Goal: Ask a question

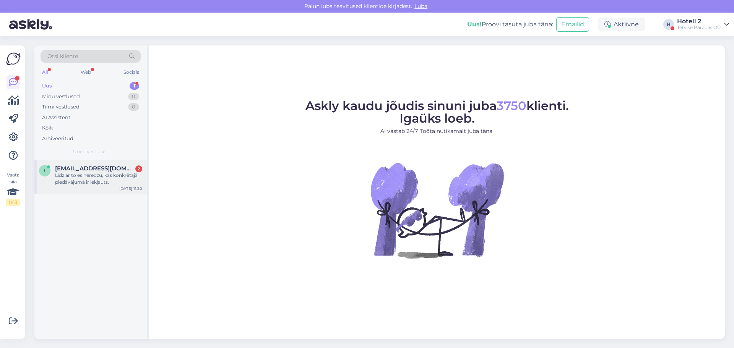
click at [101, 174] on div "Līdz ar to es neredzu, kas konkrētajā piedāvājumā ir iekļauts." at bounding box center [98, 179] width 87 height 14
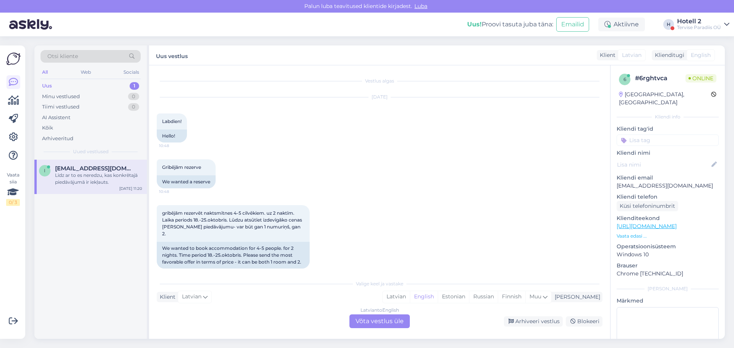
scroll to position [280, 0]
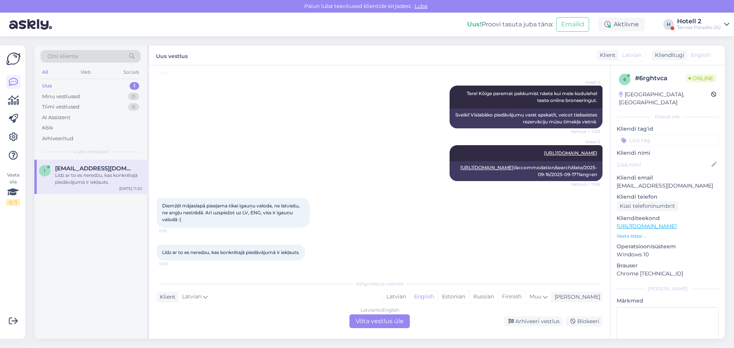
click at [402, 319] on div "Latvian to English Võta vestlus üle" at bounding box center [379, 322] width 60 height 14
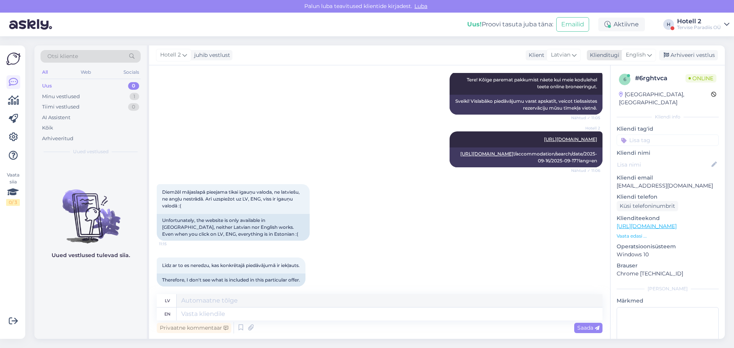
click at [633, 51] on span "English" at bounding box center [636, 55] width 20 height 8
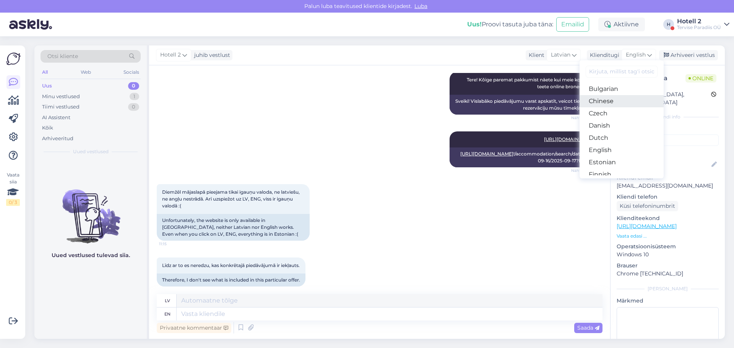
scroll to position [38, 0]
click at [603, 146] on link "Estonian" at bounding box center [621, 149] width 84 height 12
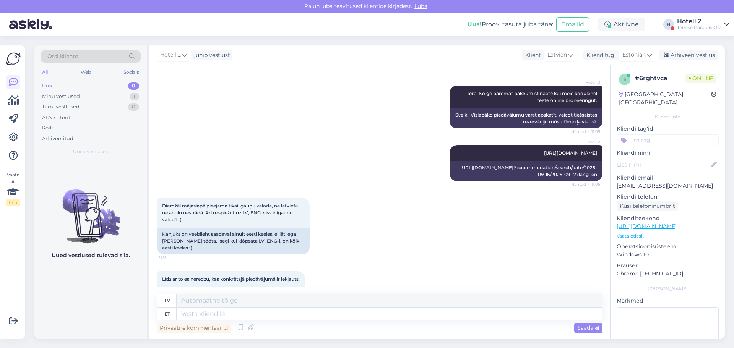
scroll to position [287, 0]
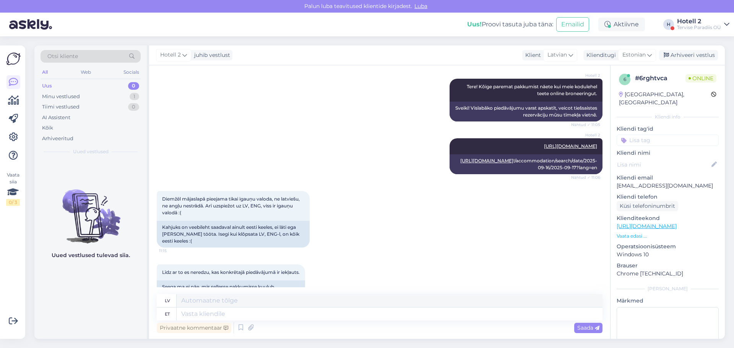
click at [403, 231] on div "Diemžēl mājaslapā pieejama tikai igauņu valoda, ne latviešu, ne angļu nestrādā.…" at bounding box center [380, 219] width 446 height 73
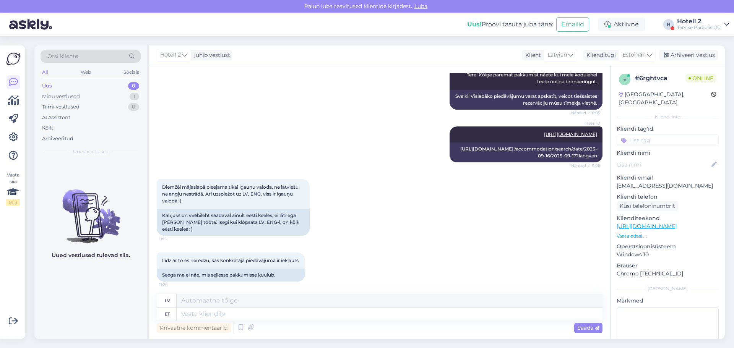
scroll to position [308, 0]
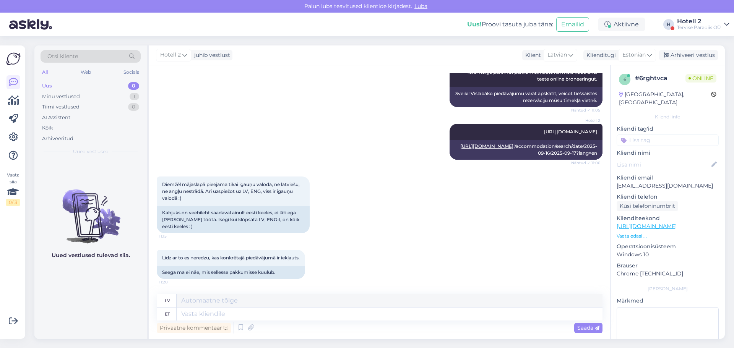
click at [377, 201] on div "Diemžēl mājaslapā pieejama tikai igauņu valoda, ne latviešu, ne angļu nestrādā.…" at bounding box center [380, 204] width 446 height 73
click at [225, 313] on textarea at bounding box center [390, 314] width 426 height 13
type textarea "Saateke"
type textarea "[DEMOGRAPHIC_DATA]"
type textarea "Saatke broneerimissoov"
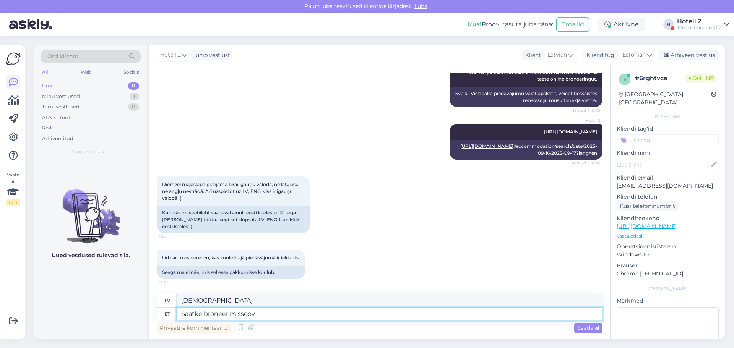
type textarea "Nosūtīt rezervācijas pieprasījumu"
type textarea "Saatke broneerimissoov sales"
type textarea "Nosūtiet rezervācijas pieprasījumu pārdošanas nodaļai"
type textarea "Saatke broneerimissoov [EMAIL_ADDRESS][DOMAIN_NAME]"
type textarea "Nosūtiet savu rezervācijas pieprasījumu [EMAIL_ADDRESS][DOMAIN_NAME]"
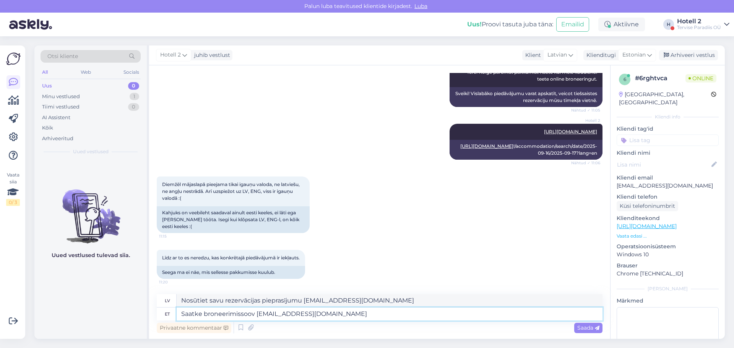
click at [204, 314] on textarea "Saatke broneerimissoov [EMAIL_ADDRESS][DOMAIN_NAME]" at bounding box center [390, 314] width 426 height 13
type textarea "Saatke oma broneerimissoov [EMAIL_ADDRESS][DOMAIN_NAME]"
click at [587, 328] on span "Saada" at bounding box center [588, 328] width 22 height 7
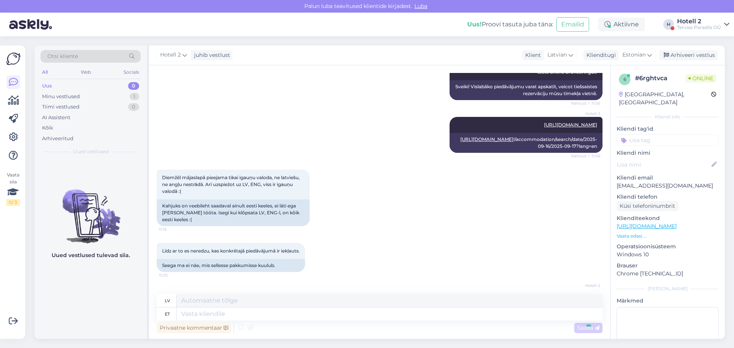
scroll to position [354, 0]
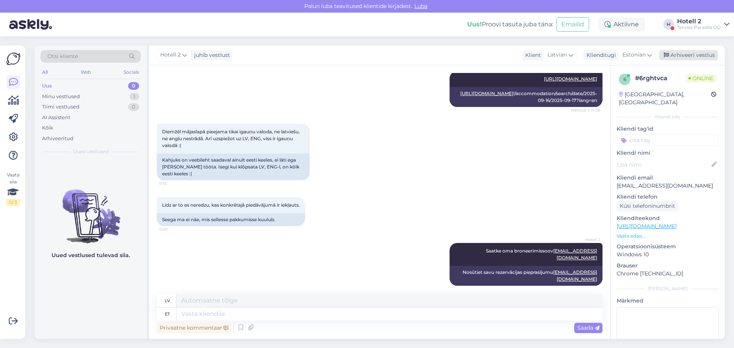
click at [698, 54] on div "Arhiveeri vestlus" at bounding box center [688, 55] width 59 height 10
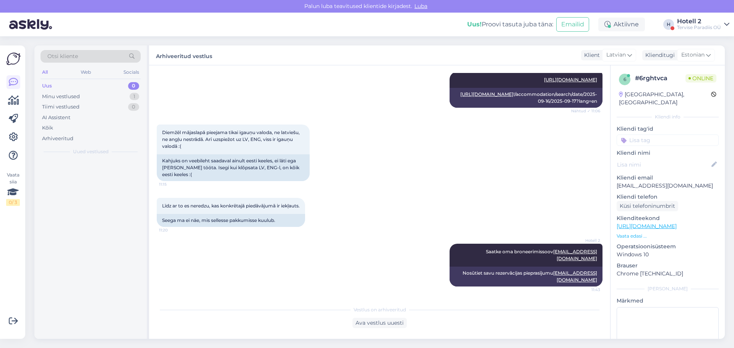
scroll to position [347, 0]
